Goal: Information Seeking & Learning: Learn about a topic

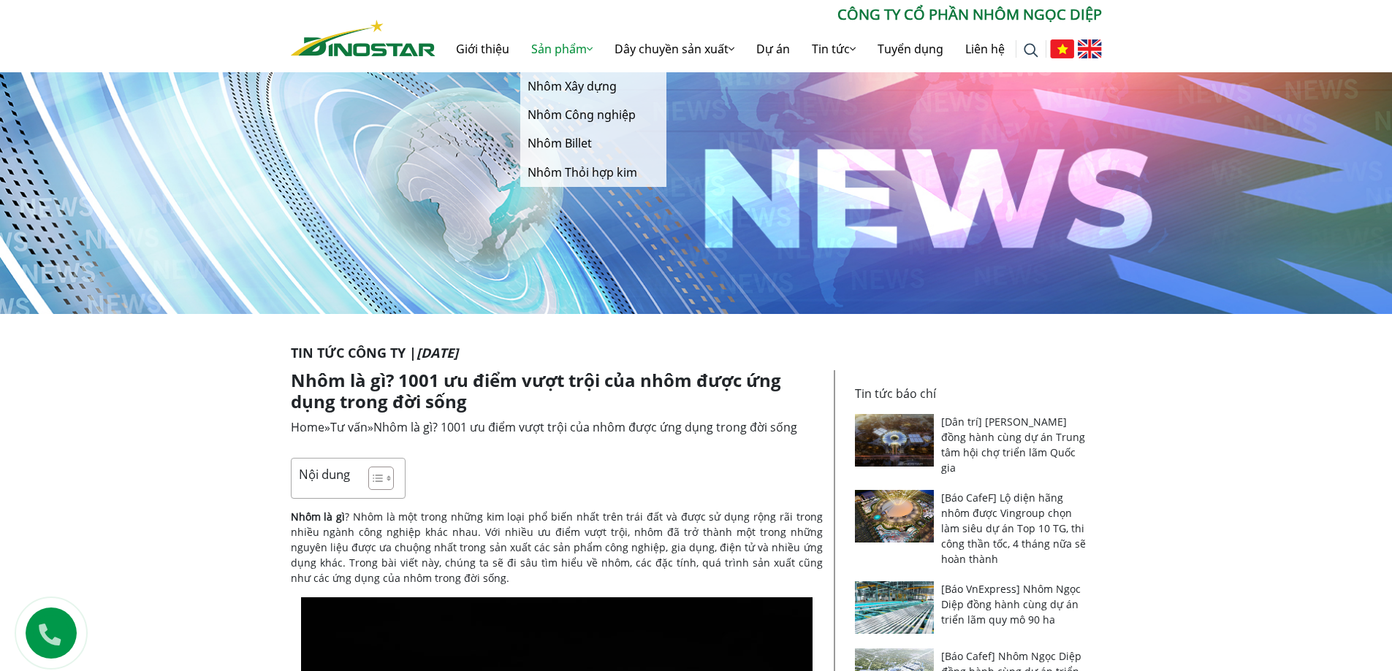
click at [566, 49] on link "Sản phẩm" at bounding box center [561, 49] width 83 height 47
click at [579, 89] on link "Nhôm Xây dựng" at bounding box center [593, 86] width 146 height 28
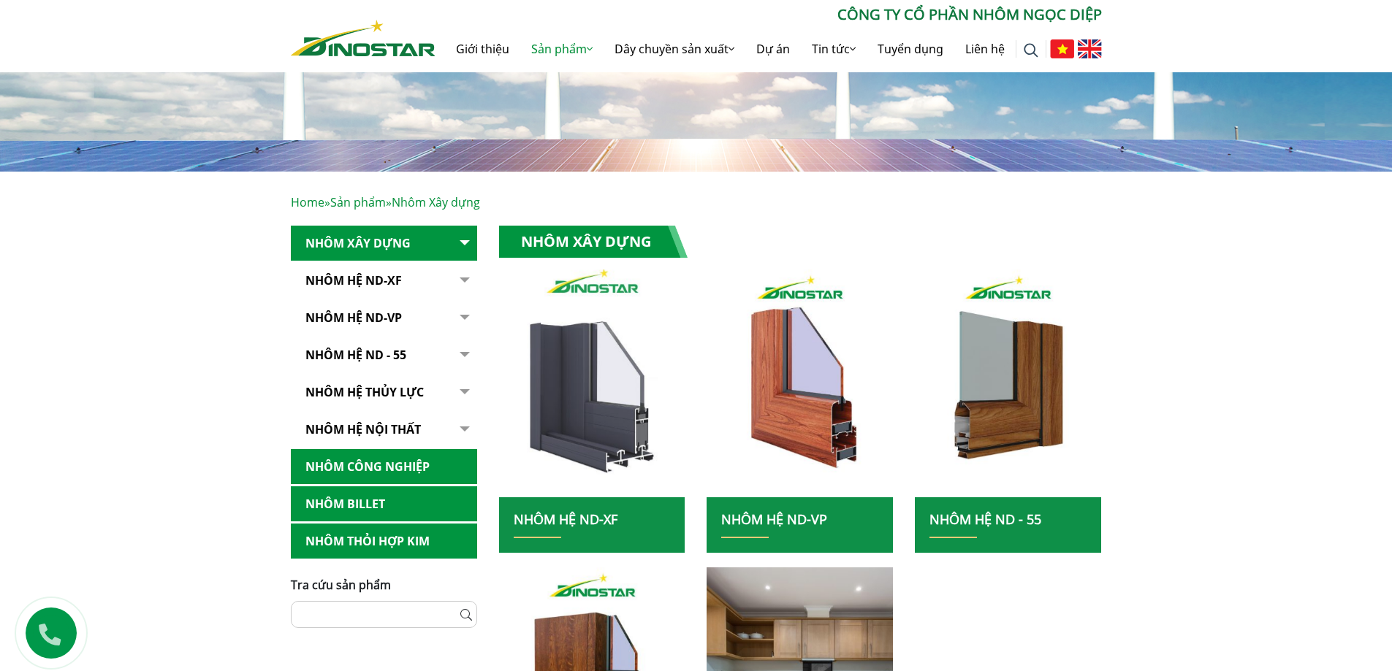
scroll to position [146, 0]
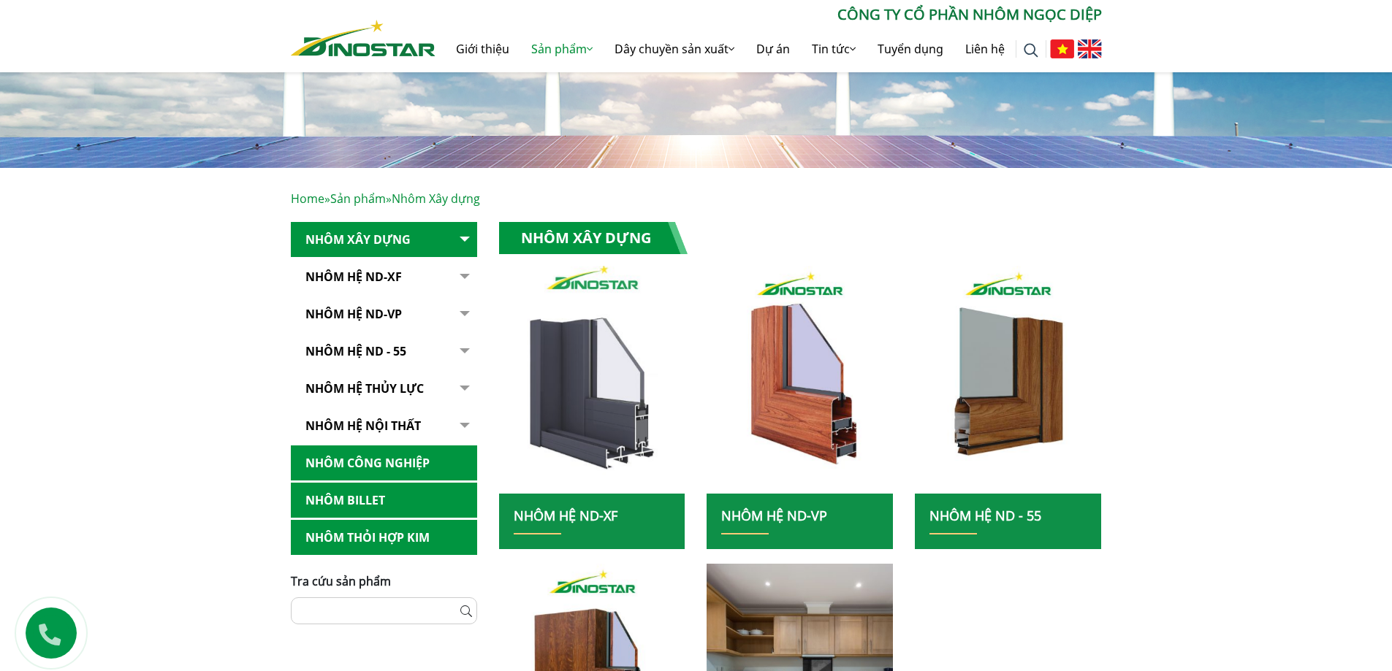
click at [622, 431] on img at bounding box center [591, 380] width 199 height 244
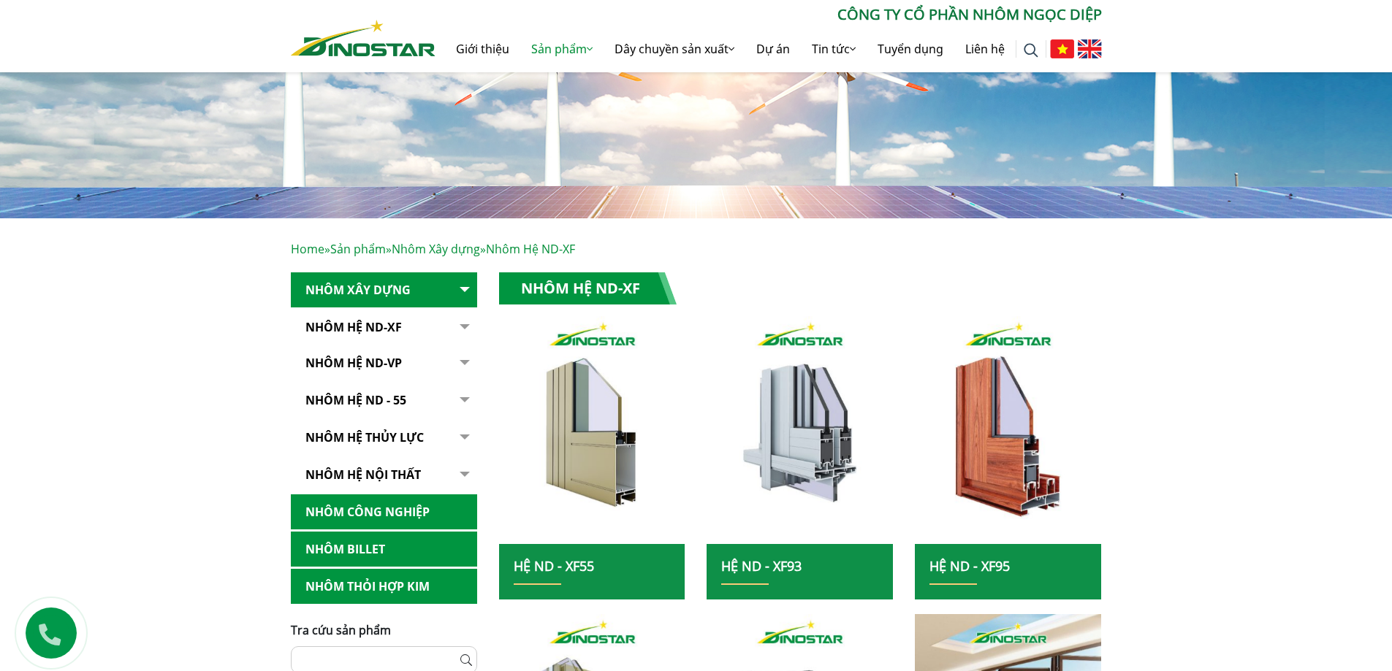
scroll to position [146, 0]
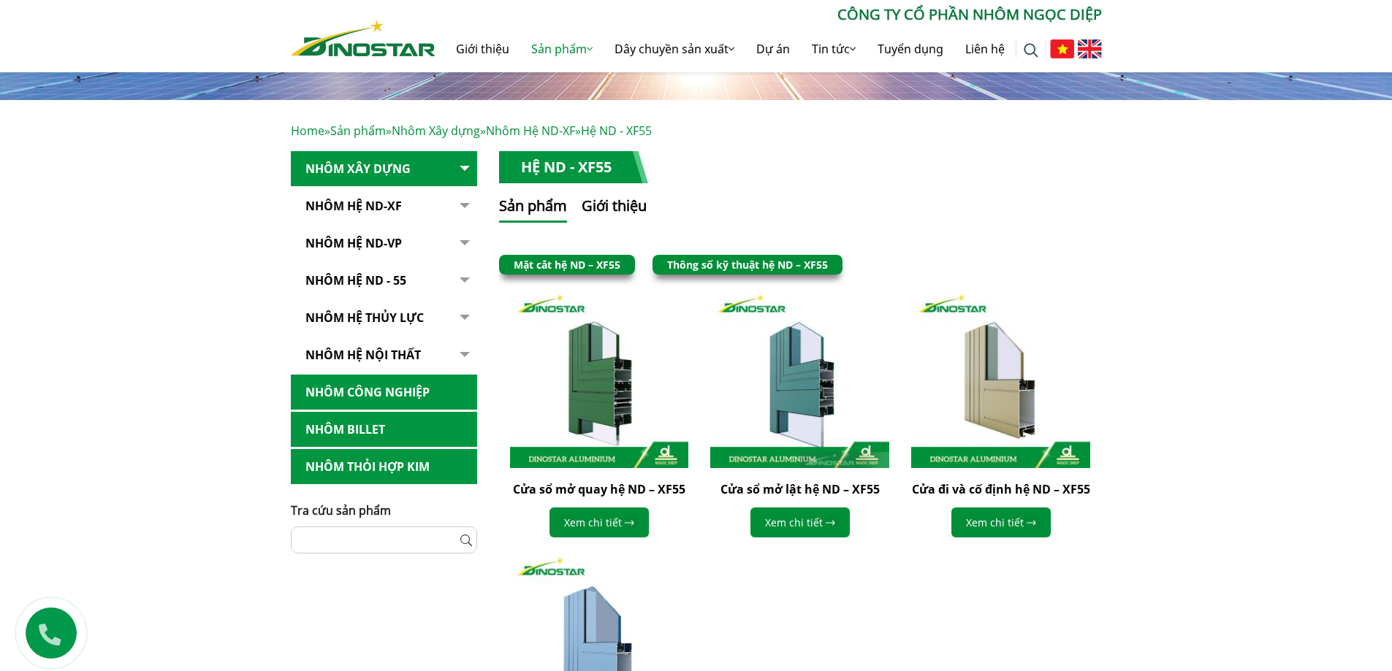
scroll to position [438, 0]
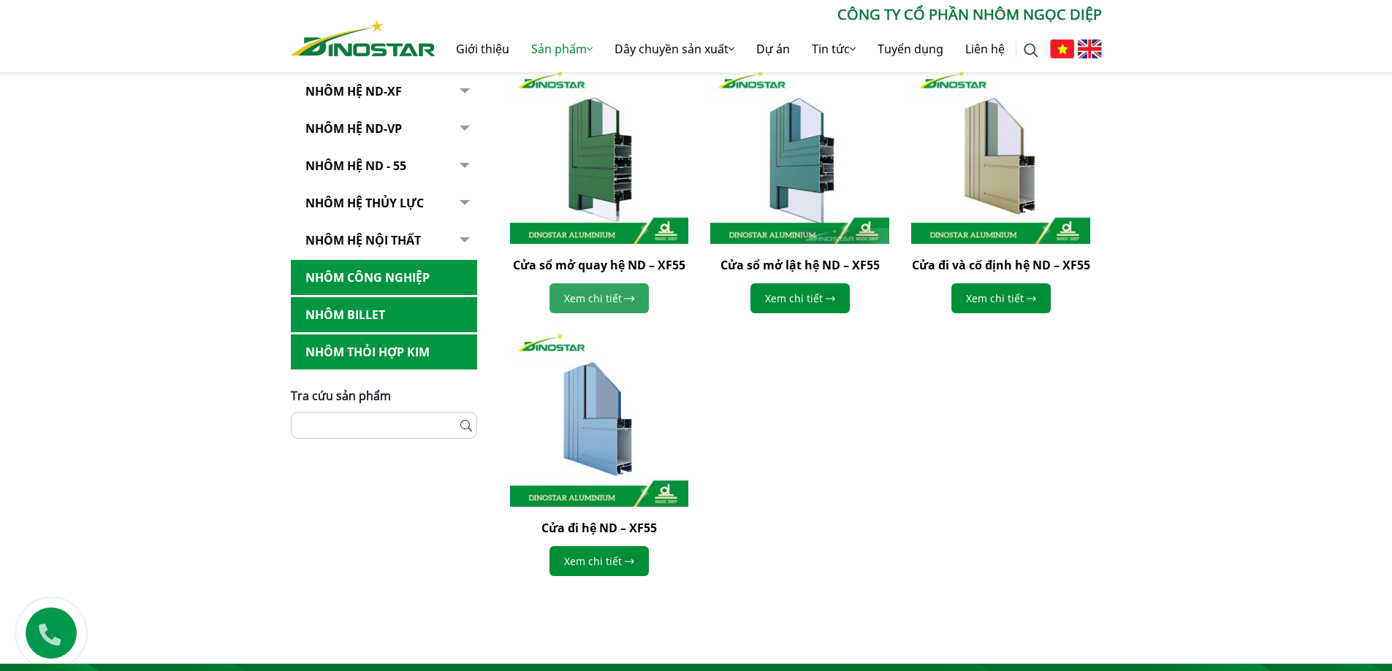
click at [614, 301] on link "Xem chi tiết" at bounding box center [598, 298] width 99 height 30
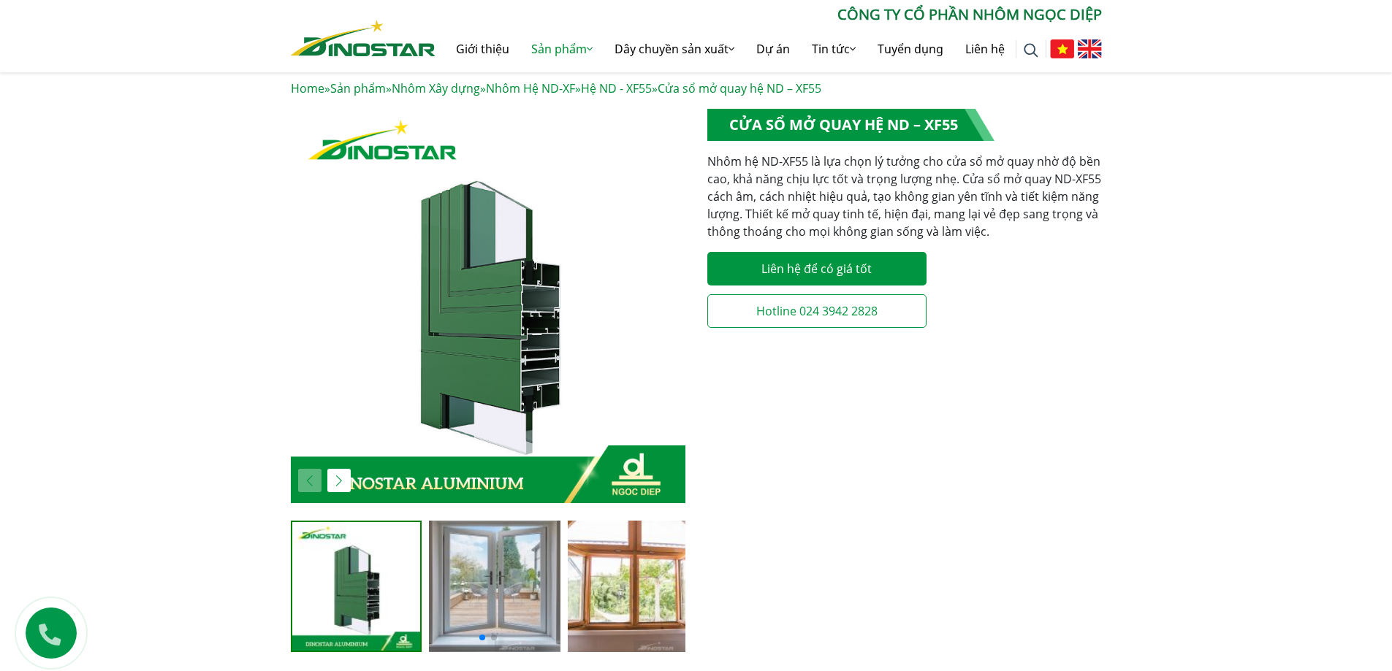
scroll to position [146, 0]
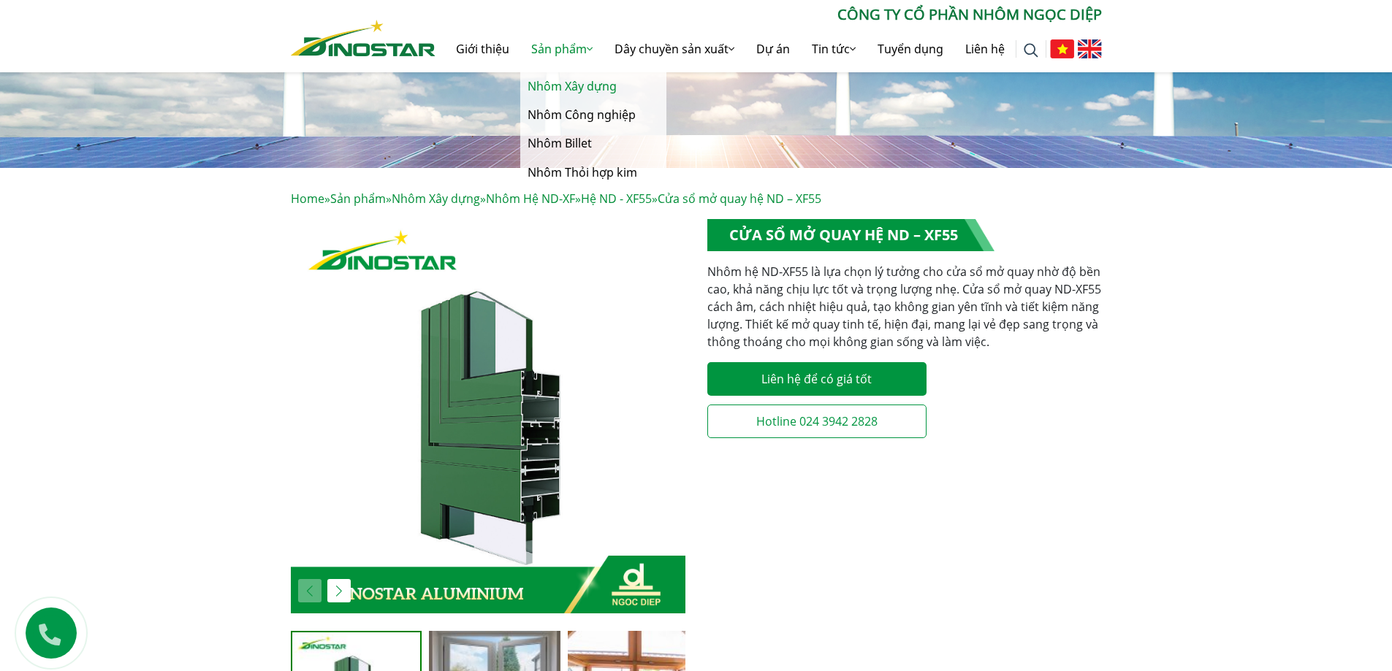
click at [574, 81] on link "Nhôm Xây dựng" at bounding box center [593, 86] width 146 height 28
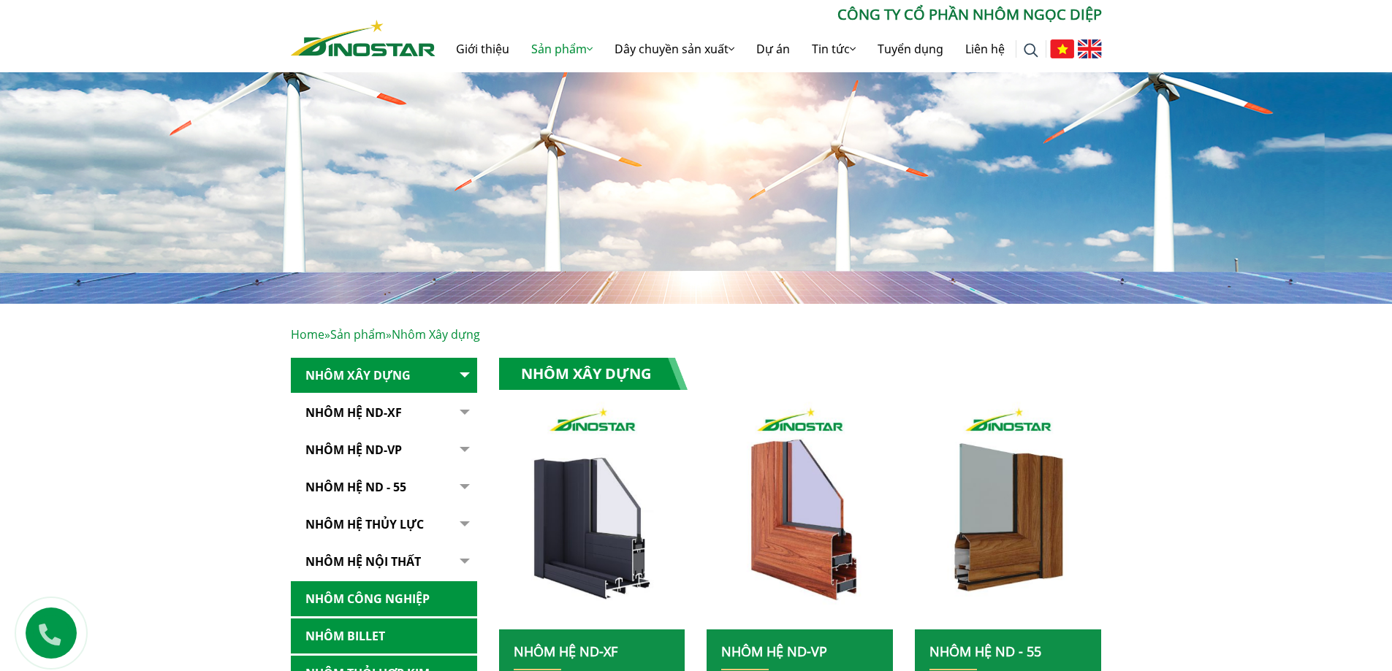
scroll to position [146, 0]
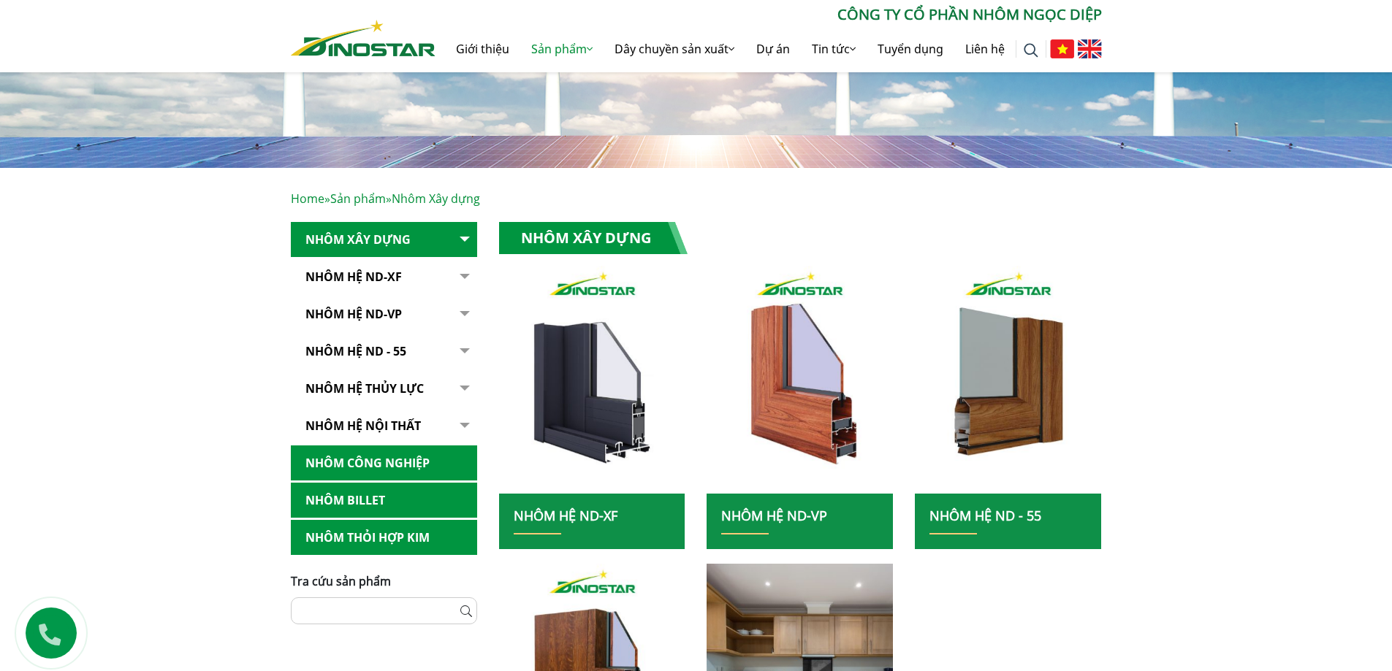
click at [462, 248] on button "button" at bounding box center [462, 333] width 29 height 222
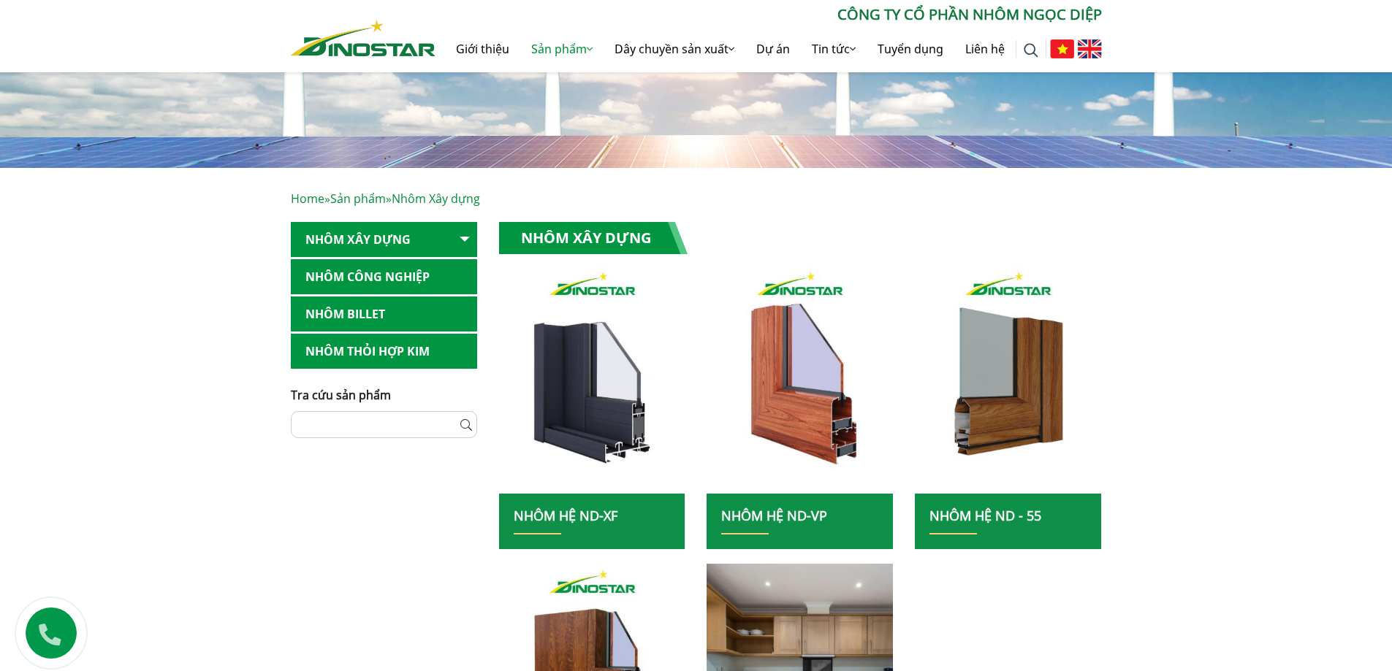
click at [462, 248] on button "button" at bounding box center [462, 240] width 29 height 36
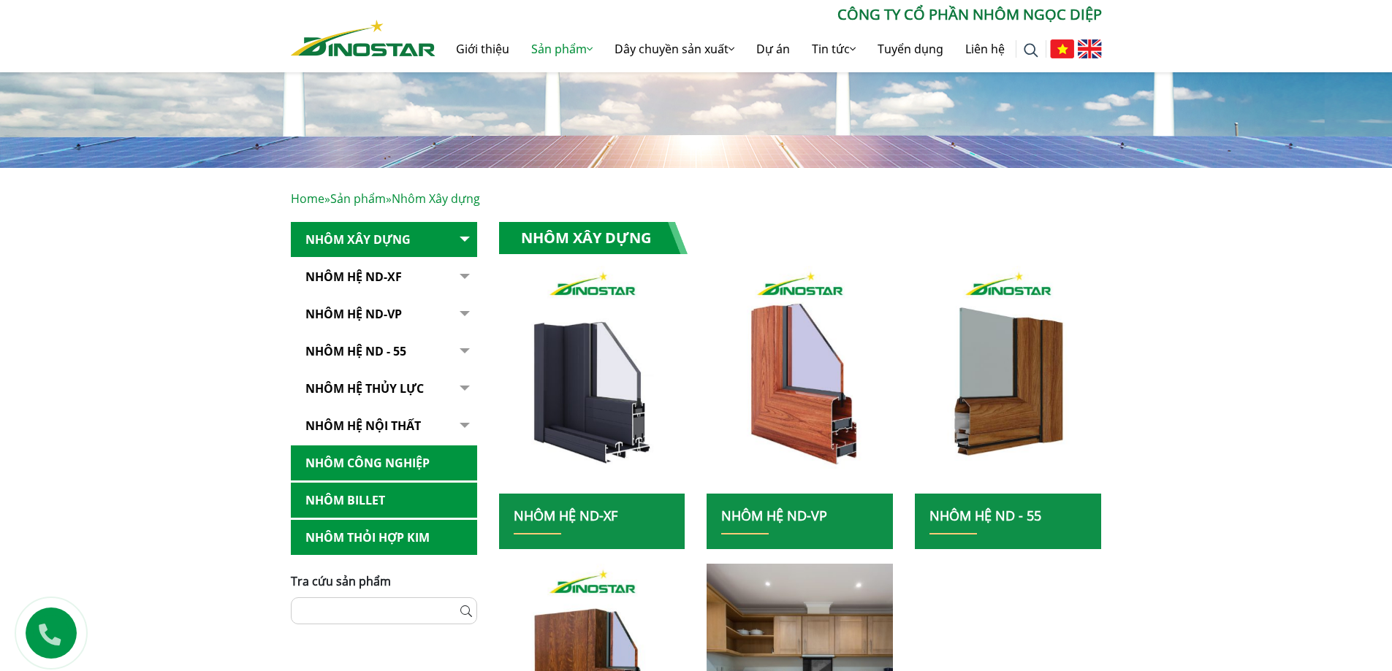
click at [462, 270] on button "button" at bounding box center [462, 277] width 29 height 36
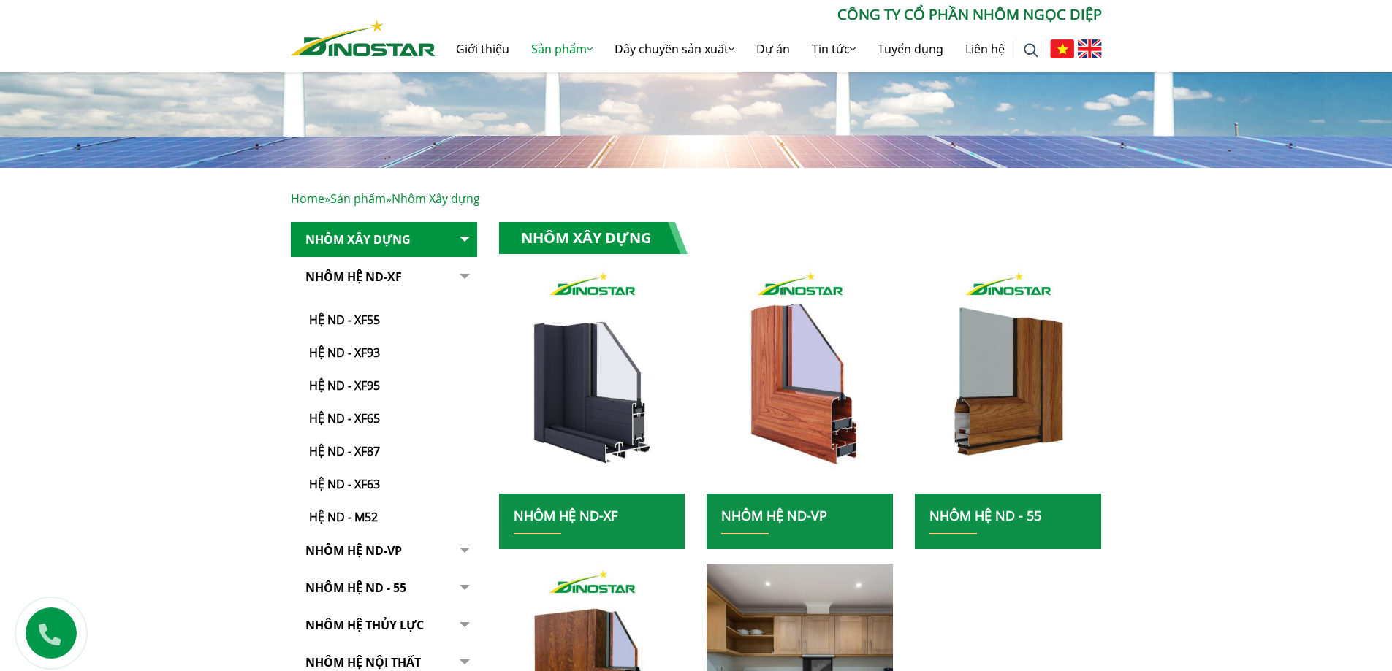
click at [462, 270] on button "button" at bounding box center [462, 392] width 29 height 267
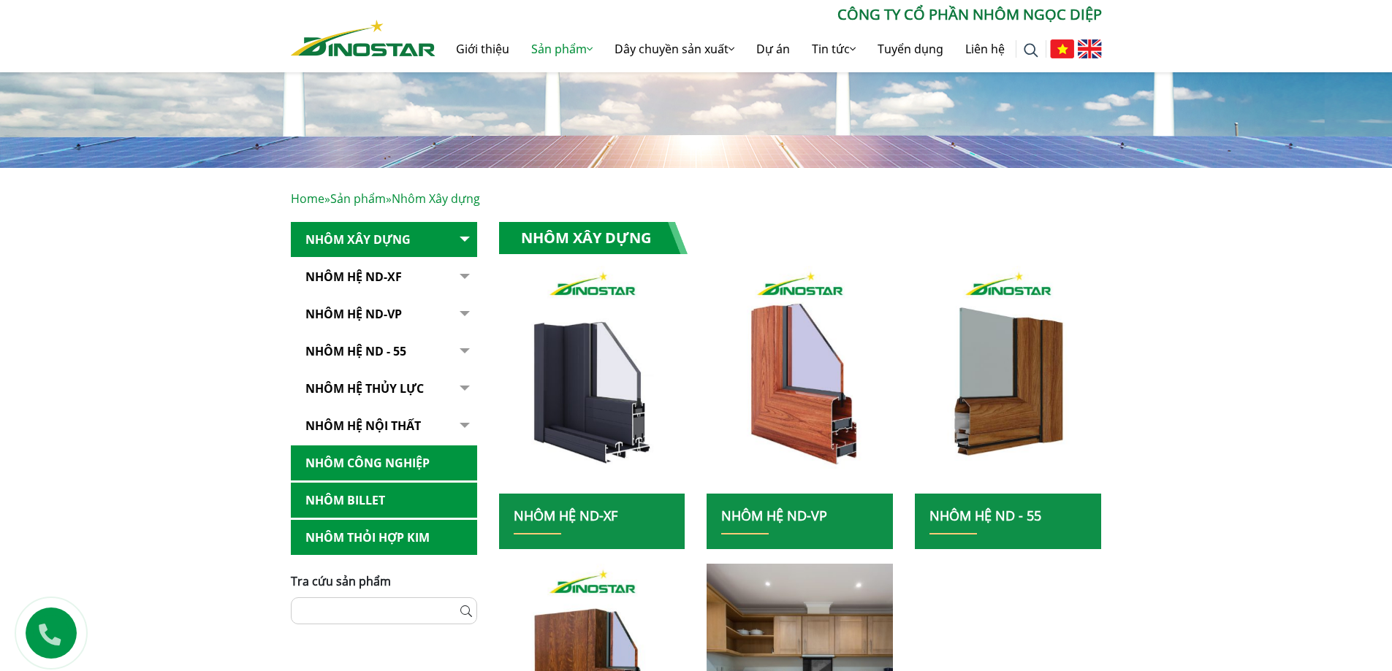
click at [464, 316] on button "button" at bounding box center [462, 315] width 29 height 36
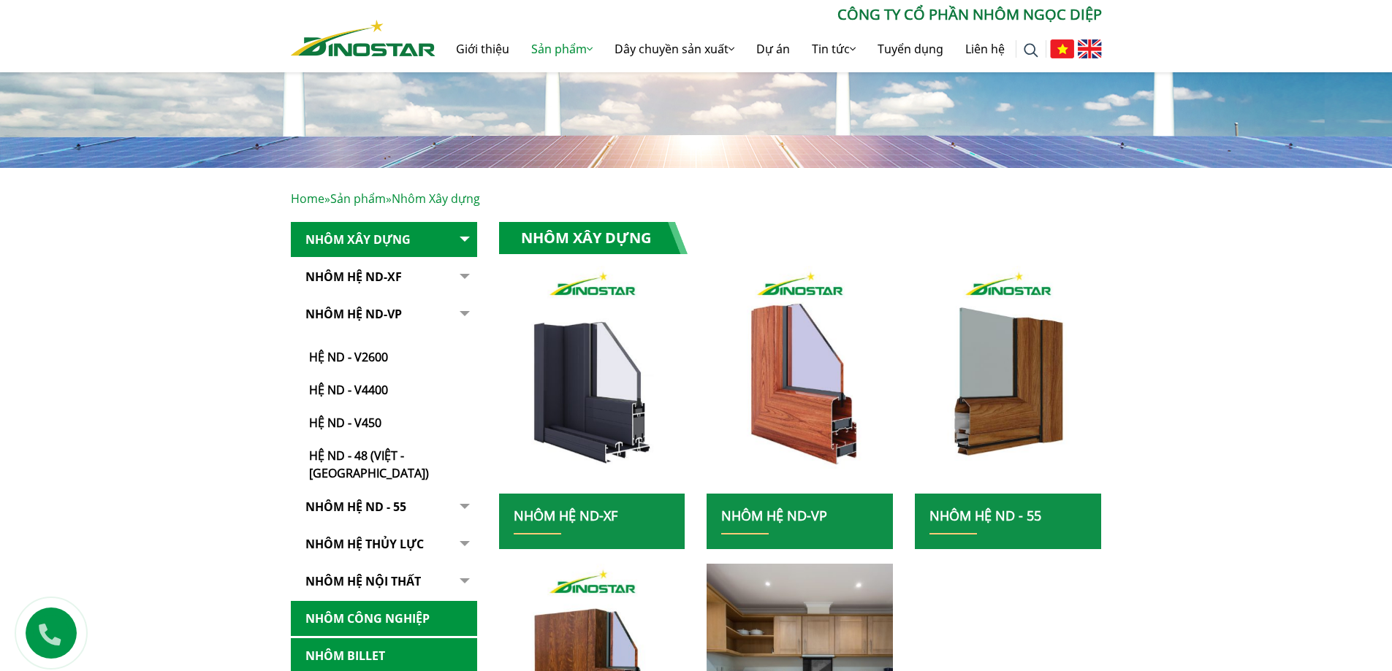
click at [464, 316] on button "button" at bounding box center [462, 390] width 29 height 186
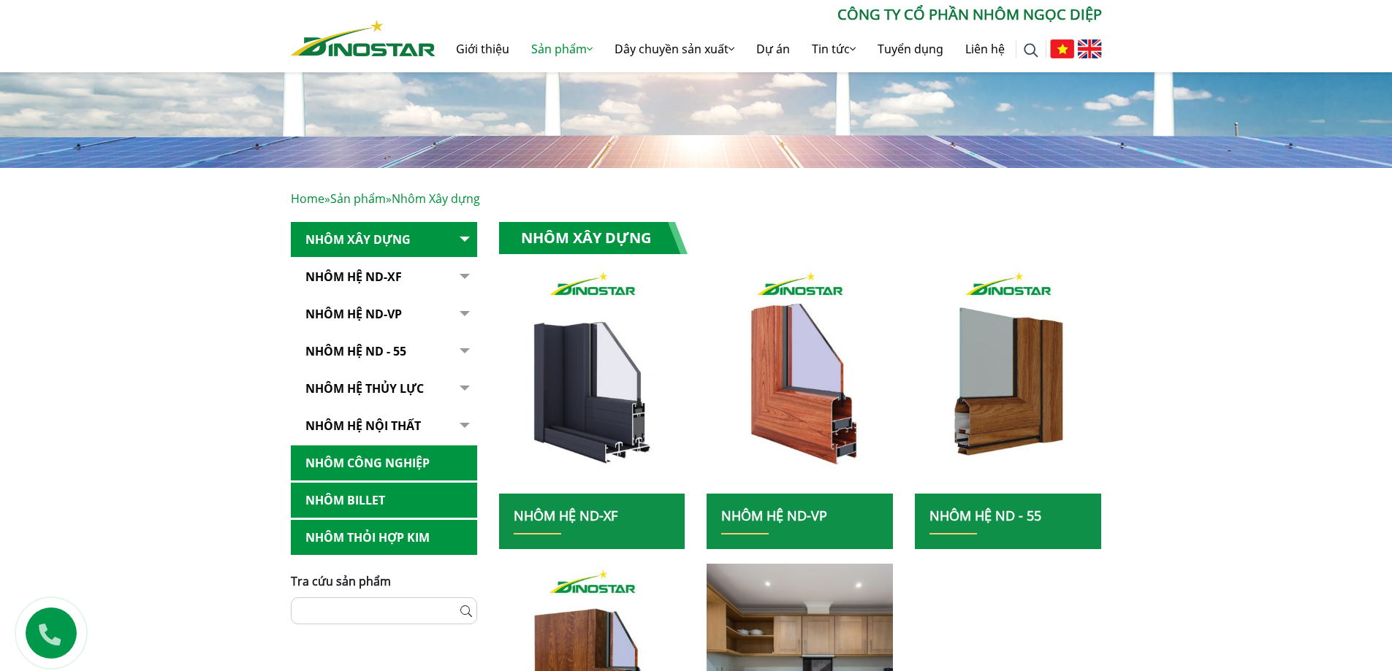
click at [465, 345] on button "button" at bounding box center [462, 352] width 29 height 36
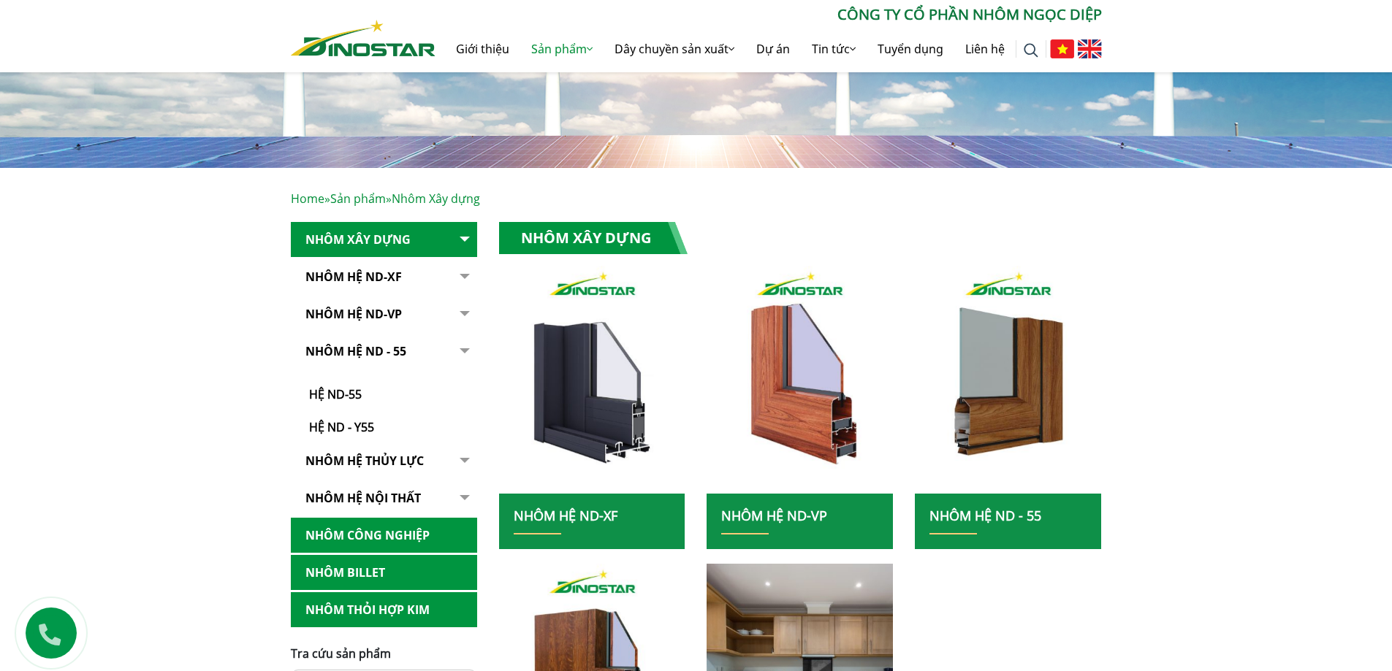
click at [465, 345] on button "button" at bounding box center [462, 385] width 29 height 102
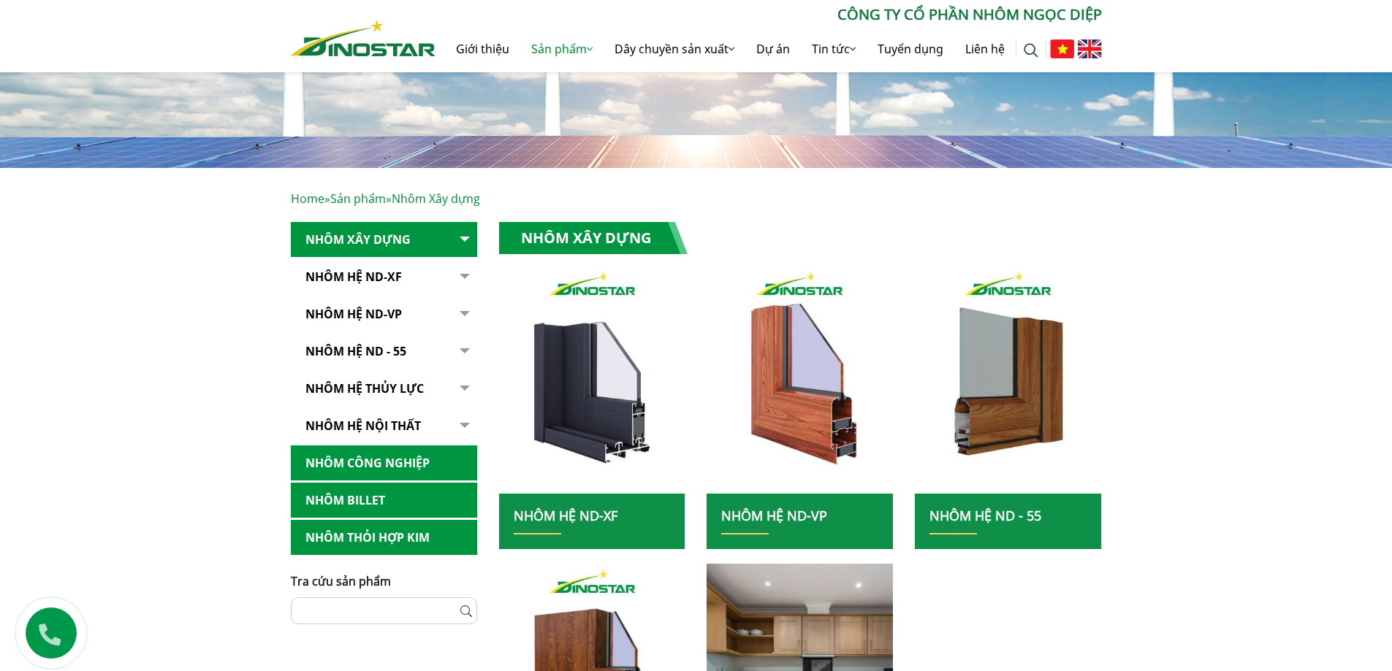
click at [456, 466] on link "Nhôm Công nghiệp" at bounding box center [384, 464] width 186 height 36
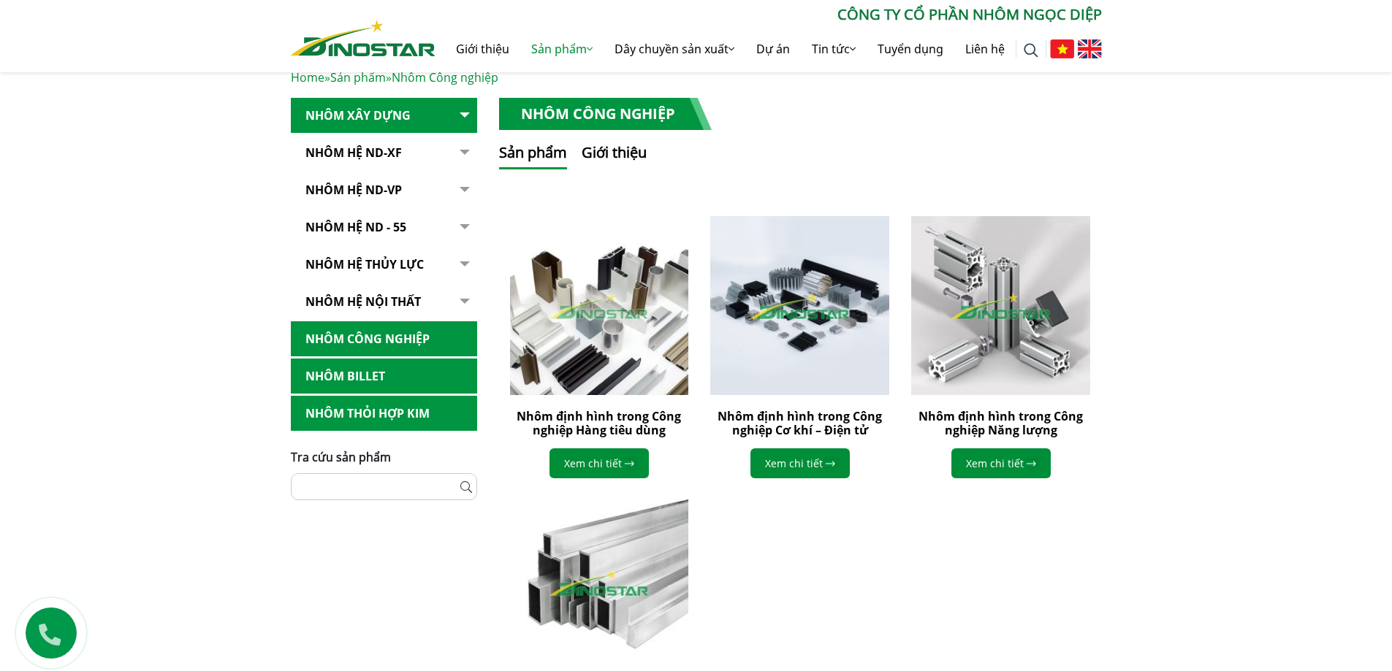
scroll to position [73, 0]
